Goal: Navigation & Orientation: Find specific page/section

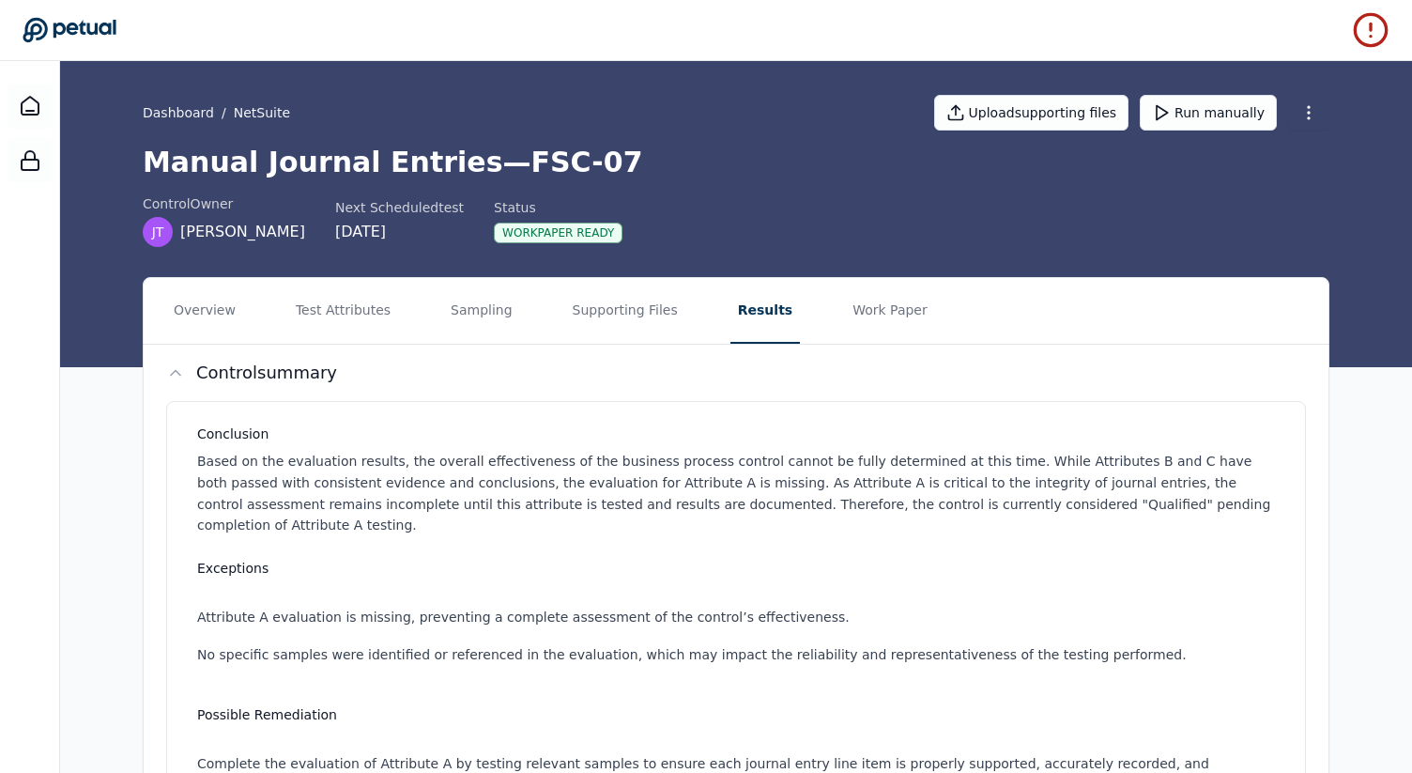
click at [177, 101] on div "Dashboard / NetSuite Upload supporting files Run manually" at bounding box center [736, 113] width 1187 height 66
click at [177, 113] on link "Dashboard" at bounding box center [178, 112] width 71 height 19
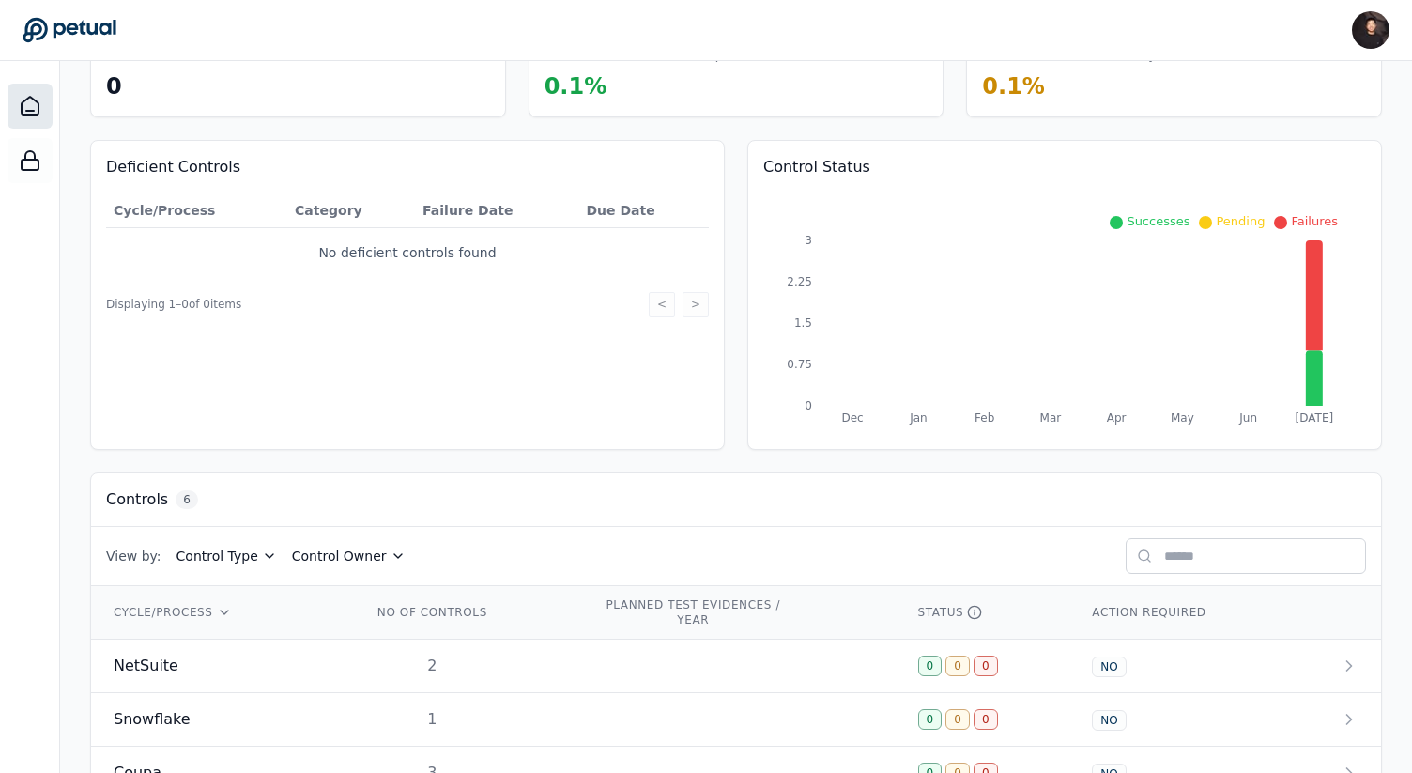
scroll to position [339, 0]
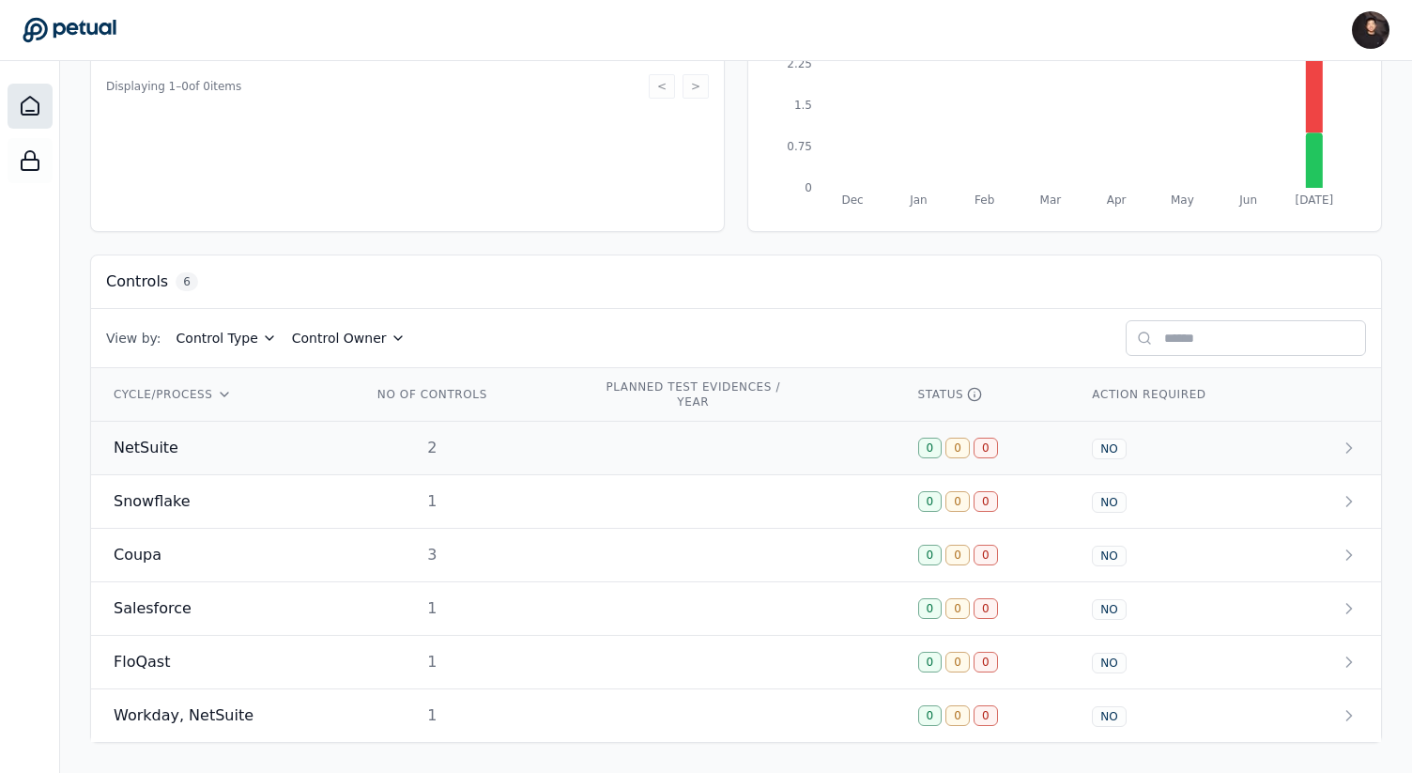
click at [333, 454] on td "NetSuite" at bounding box center [220, 449] width 258 height 54
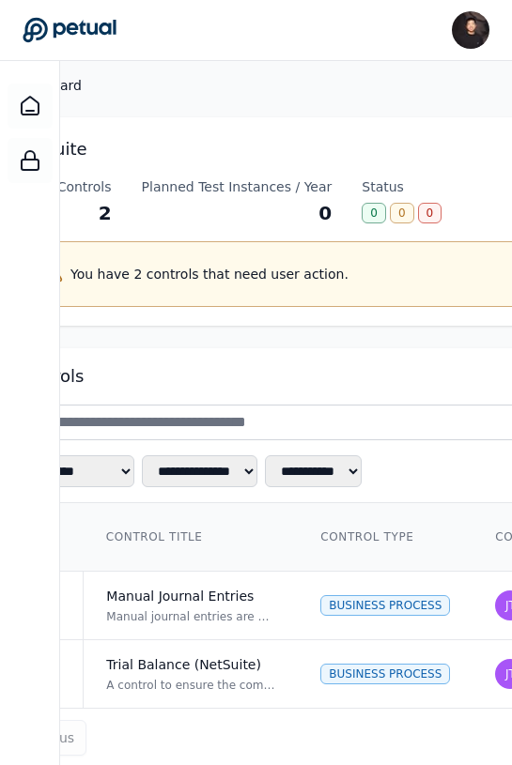
scroll to position [30, 0]
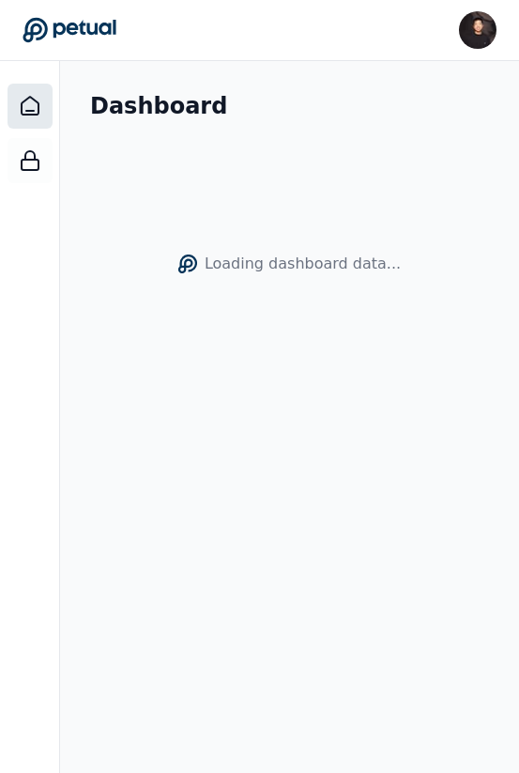
click at [63, 54] on header "[PERSON_NAME] [PERSON_NAME][EMAIL_ADDRESS] Sign out" at bounding box center [259, 30] width 519 height 61
click at [76, 22] on icon at bounding box center [70, 30] width 94 height 26
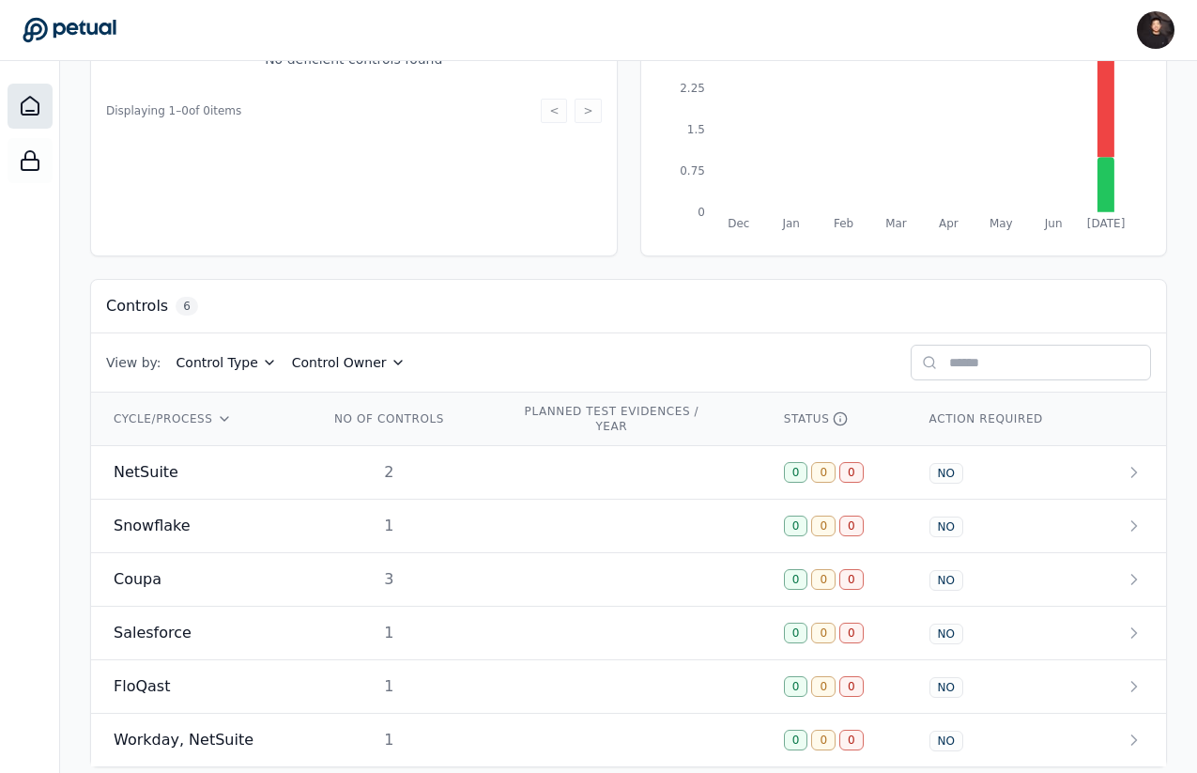
scroll to position [339, 0]
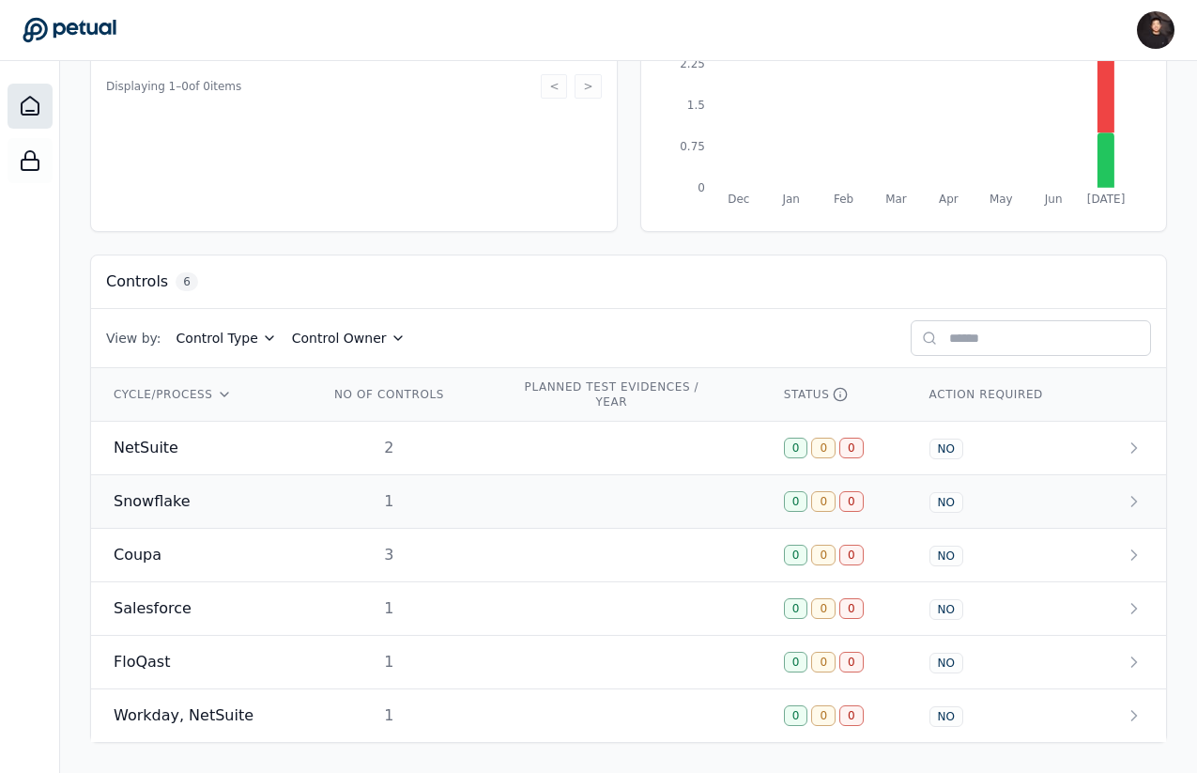
click at [388, 485] on td "1" at bounding box center [402, 502] width 192 height 54
